Goal: Information Seeking & Learning: Check status

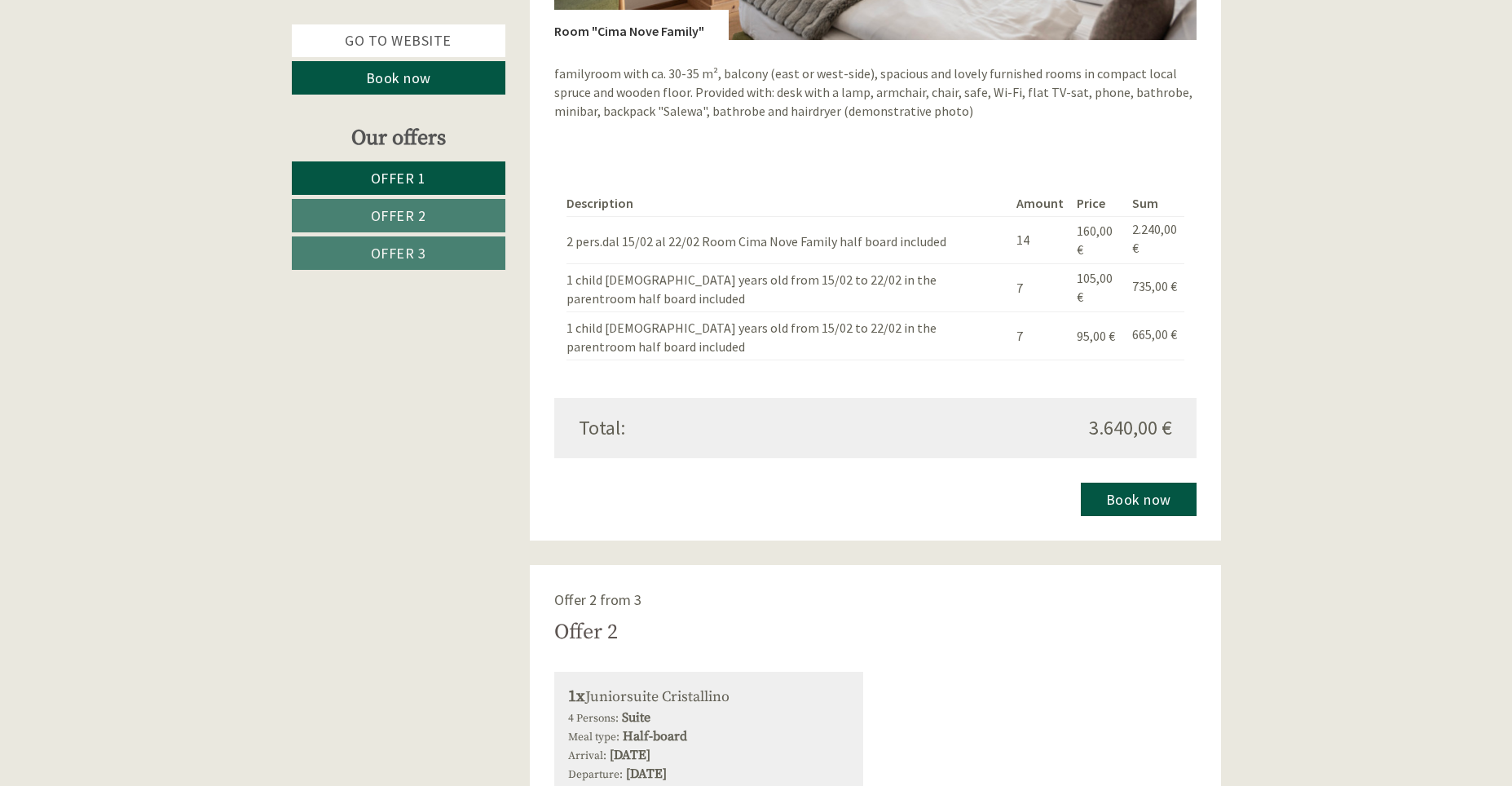
scroll to position [1629, 0]
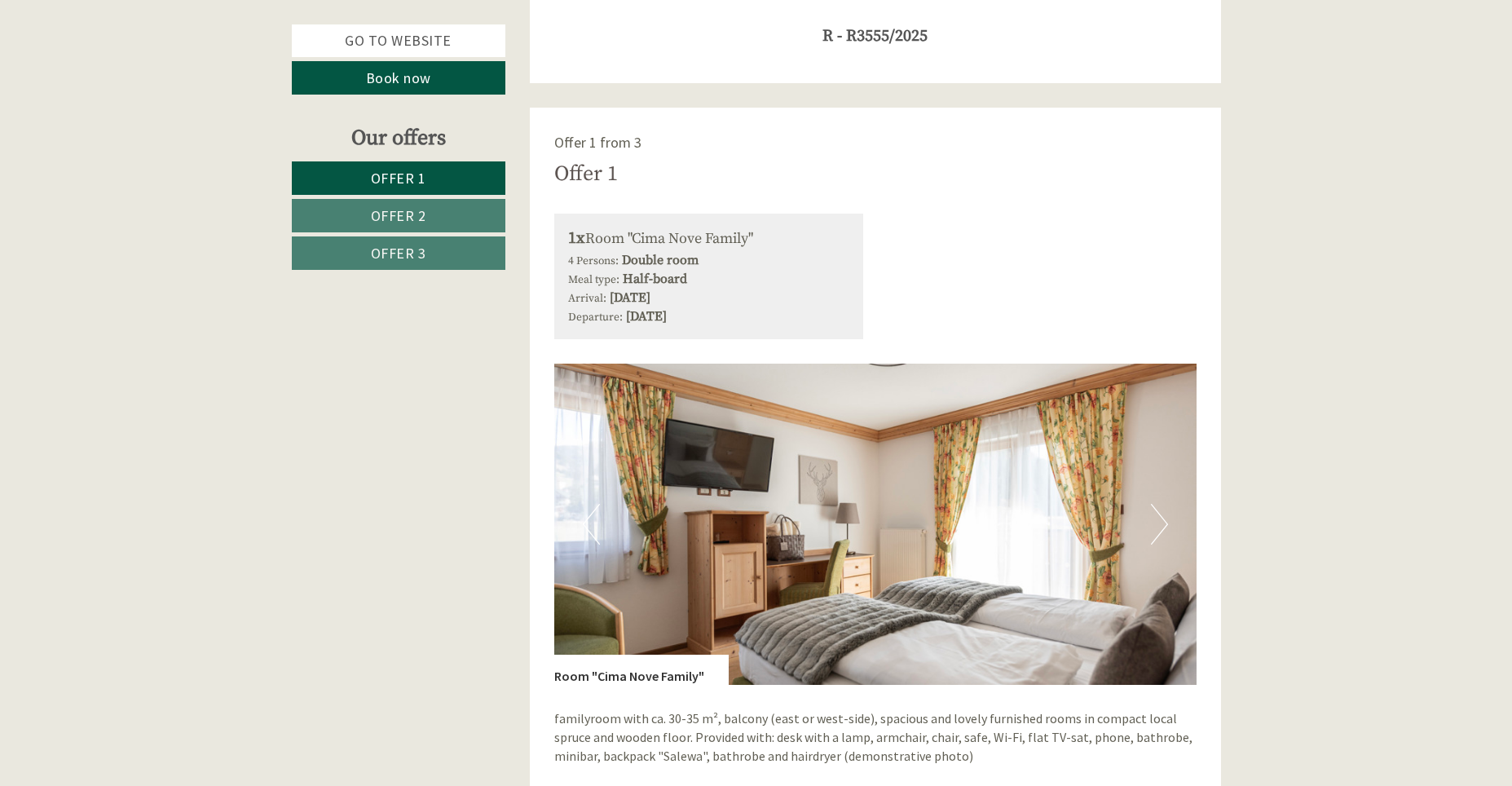
scroll to position [1386, 0]
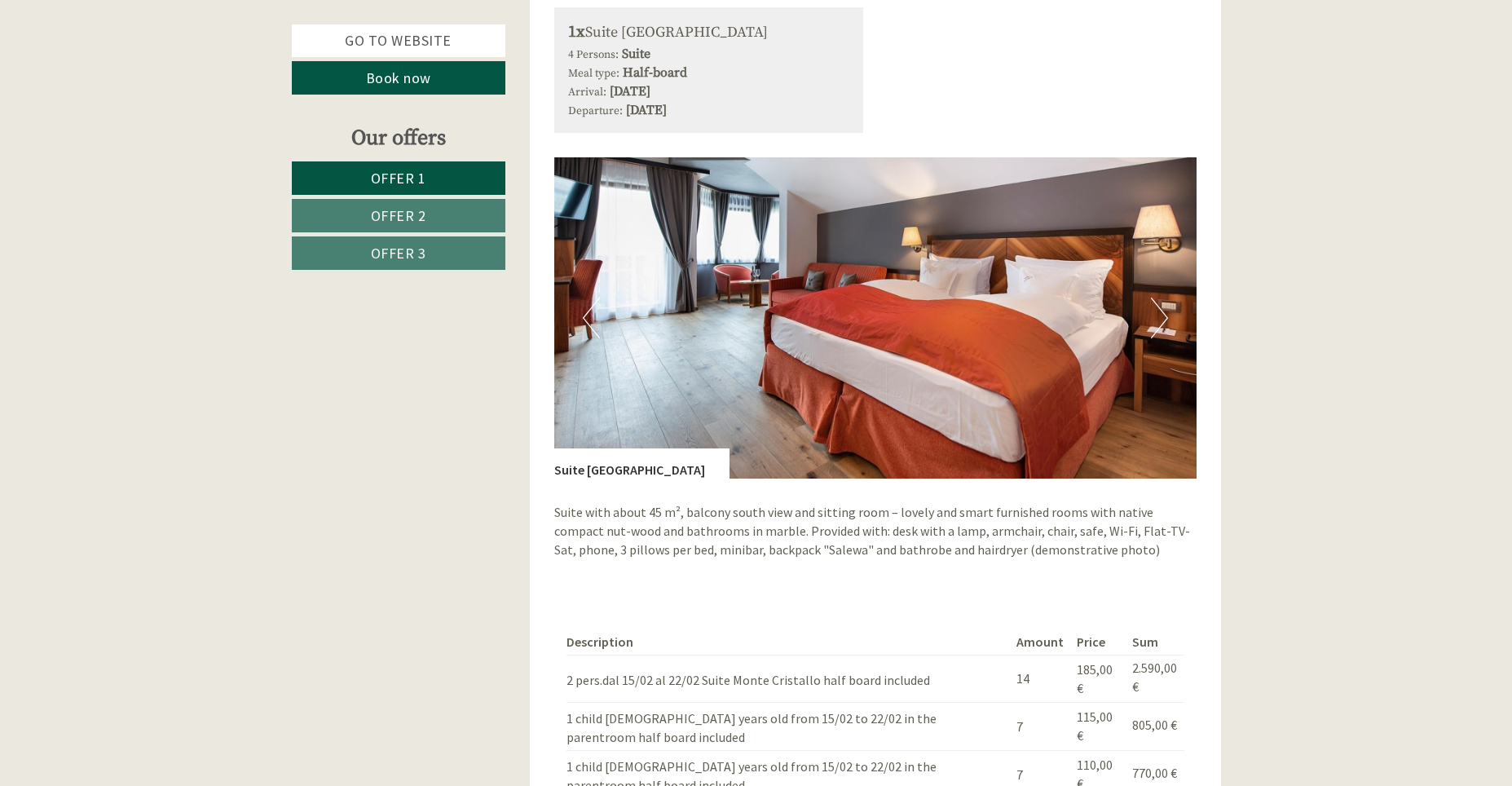
scroll to position [3585, 0]
